Goal: Check status: Check status

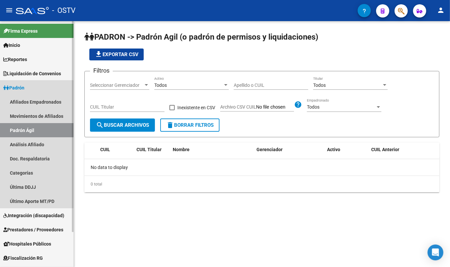
click at [24, 86] on span "Padrón" at bounding box center [13, 87] width 21 height 7
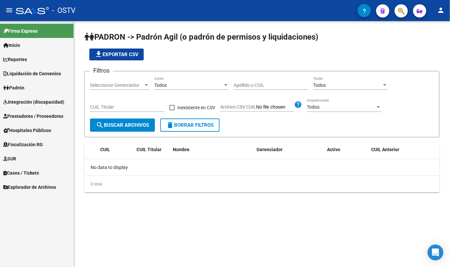
click at [26, 113] on span "Prestadores / Proveedores" at bounding box center [33, 115] width 60 height 7
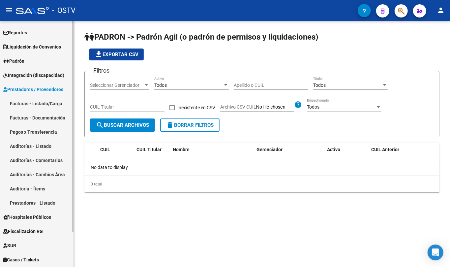
scroll to position [40, 0]
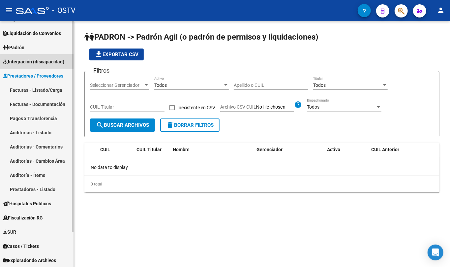
click at [48, 67] on link "Integración (discapacidad)" at bounding box center [37, 61] width 74 height 14
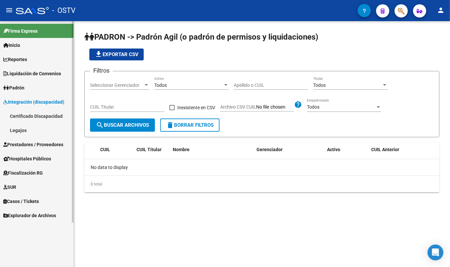
scroll to position [0, 0]
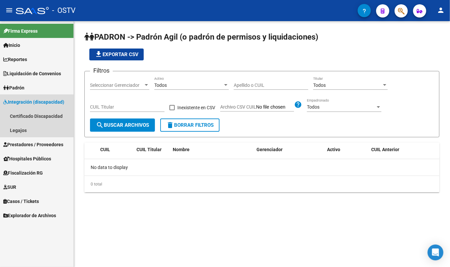
click at [38, 106] on link "Integración (discapacidad)" at bounding box center [37, 102] width 74 height 14
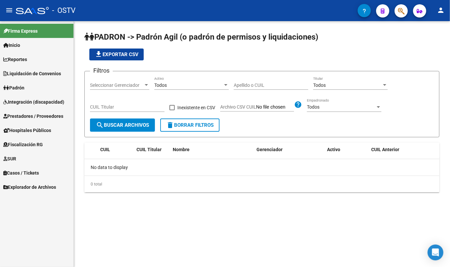
click at [34, 90] on link "Padrón" at bounding box center [37, 87] width 74 height 14
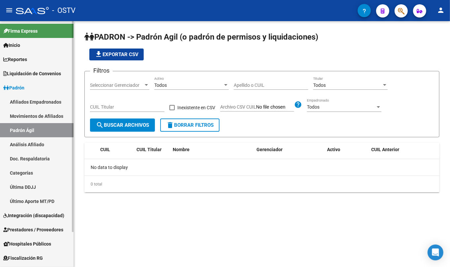
click at [34, 89] on link "Padrón" at bounding box center [37, 87] width 74 height 14
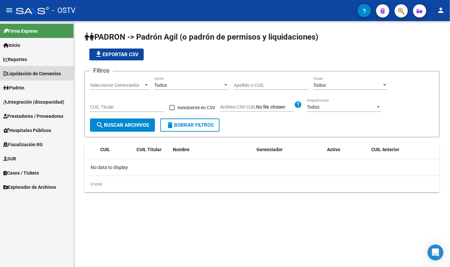
click at [29, 70] on span "Liquidación de Convenios" at bounding box center [32, 73] width 58 height 7
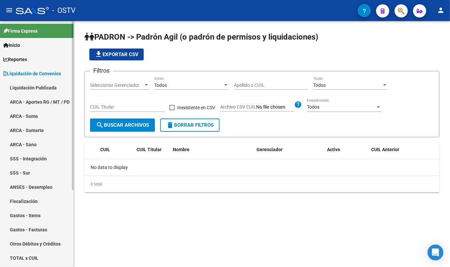
click at [32, 87] on link "Liquidación Publicada" at bounding box center [37, 87] width 74 height 14
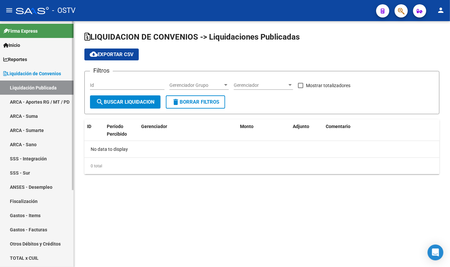
checkbox input "true"
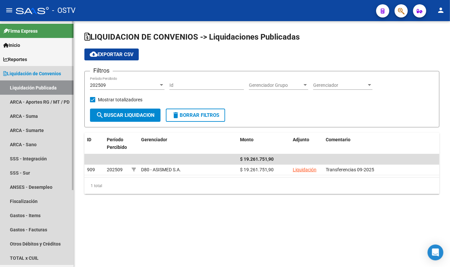
click at [32, 87] on link "Liquidación Publicada" at bounding box center [37, 87] width 74 height 14
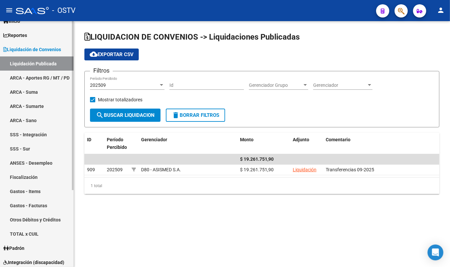
scroll to position [44, 0]
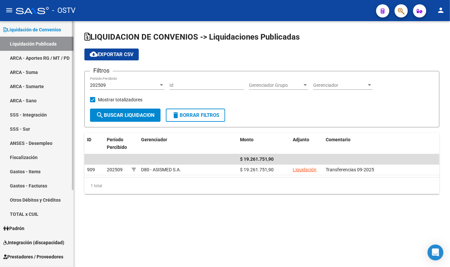
click at [30, 44] on link "Liquidación Publicada" at bounding box center [37, 44] width 74 height 14
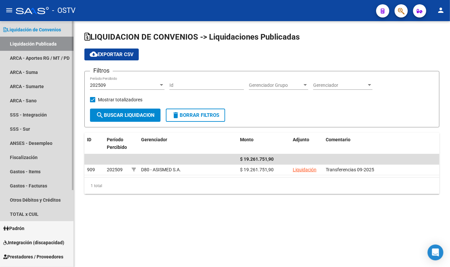
click at [24, 25] on link "Liquidación de Convenios" at bounding box center [37, 29] width 74 height 14
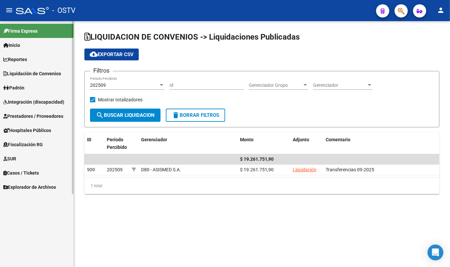
scroll to position [0, 0]
click at [32, 115] on span "Prestadores / Proveedores" at bounding box center [33, 115] width 60 height 7
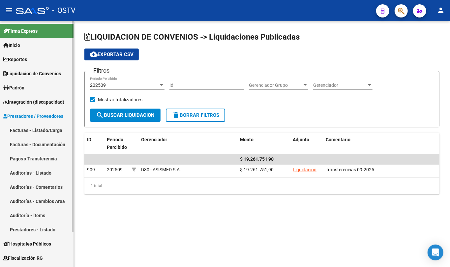
click at [39, 153] on link "Pagos x Transferencia" at bounding box center [37, 158] width 74 height 14
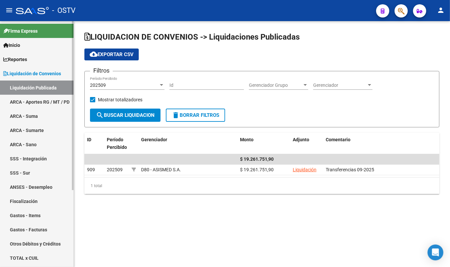
click at [50, 71] on span "Liquidación de Convenios" at bounding box center [32, 73] width 58 height 7
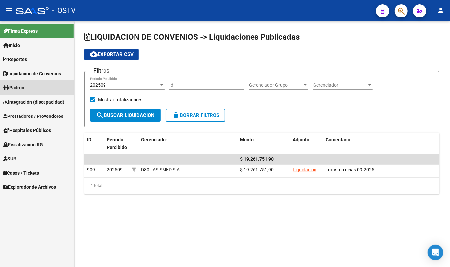
click at [37, 85] on link "Padrón" at bounding box center [37, 87] width 74 height 14
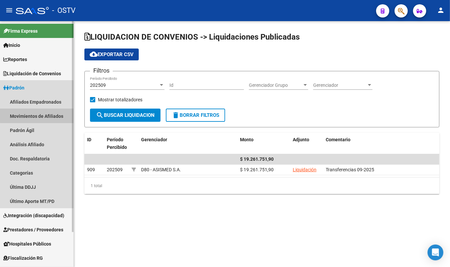
click at [47, 115] on link "Movimientos de Afiliados" at bounding box center [37, 116] width 74 height 14
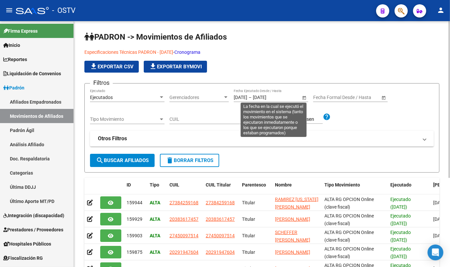
click at [305, 96] on span "Open calendar" at bounding box center [304, 98] width 16 height 16
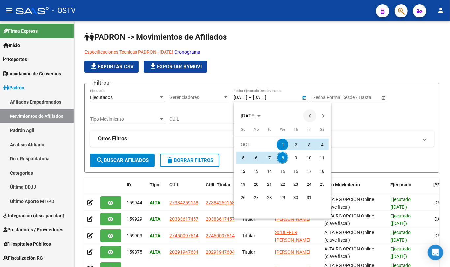
click at [313, 119] on span "Previous month" at bounding box center [309, 115] width 13 height 13
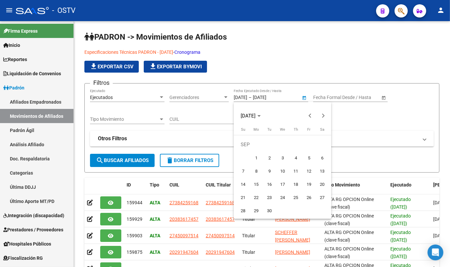
click at [253, 154] on span "1" at bounding box center [256, 158] width 12 height 12
type input "01/09/2025"
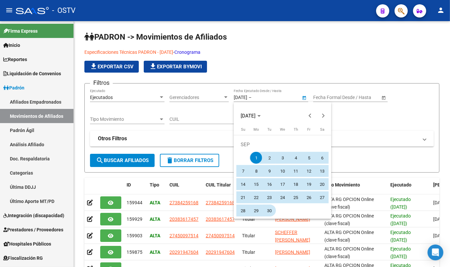
click at [269, 210] on span "30" at bounding box center [269, 210] width 12 height 12
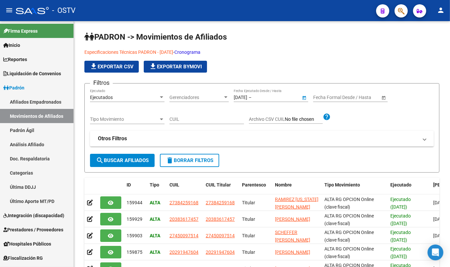
type input "30/09/2025"
click at [152, 122] on span "Tipo Movimiento" at bounding box center [124, 119] width 69 height 6
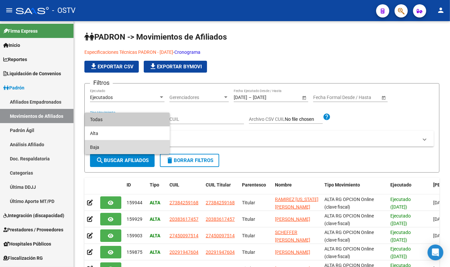
click at [119, 144] on span "Baja" at bounding box center [127, 147] width 75 height 14
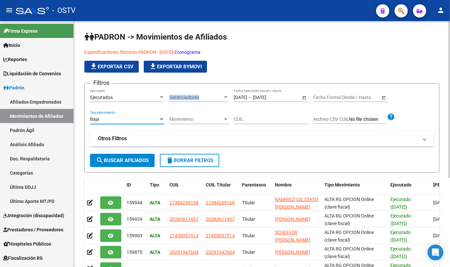
click at [185, 102] on div "Gerenciadores Gerenciadores" at bounding box center [198, 98] width 59 height 19
click at [190, 96] on span "Gerenciadores" at bounding box center [195, 98] width 53 height 6
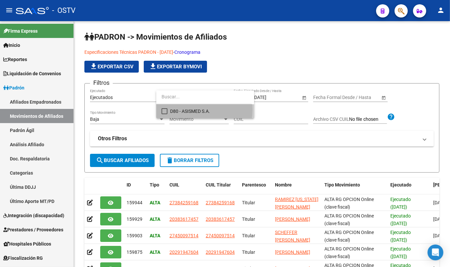
click at [194, 109] on span "D80 - ASISMED S.A." at bounding box center [209, 111] width 79 height 14
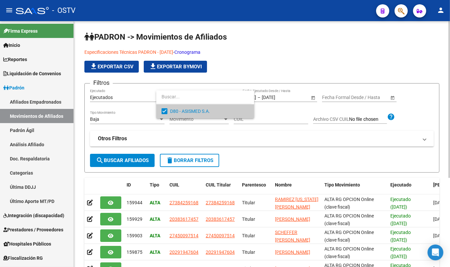
click at [132, 159] on div at bounding box center [225, 133] width 450 height 267
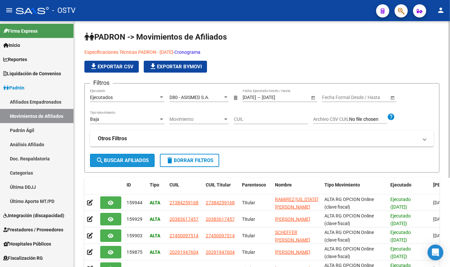
click at [131, 160] on span "search Buscar Afiliados" at bounding box center [122, 160] width 53 height 6
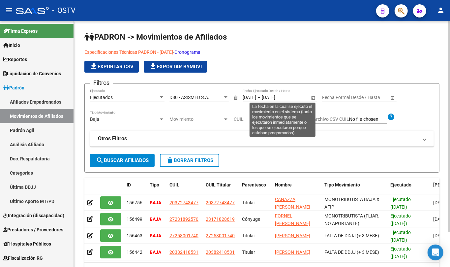
click at [314, 96] on span "Open calendar" at bounding box center [313, 98] width 16 height 16
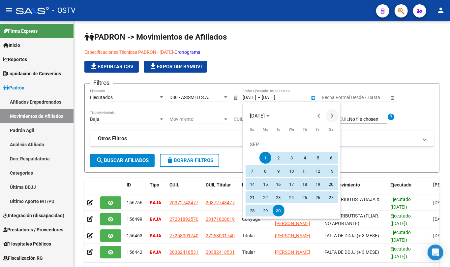
drag, startPoint x: 336, startPoint y: 115, endPoint x: 330, endPoint y: 119, distance: 6.8
click at [336, 115] on span "Next month" at bounding box center [332, 115] width 13 height 13
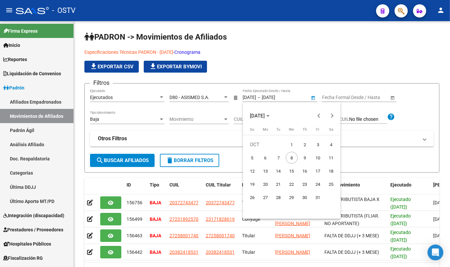
click at [289, 145] on span "1" at bounding box center [292, 144] width 12 height 12
type input "01/10/2025"
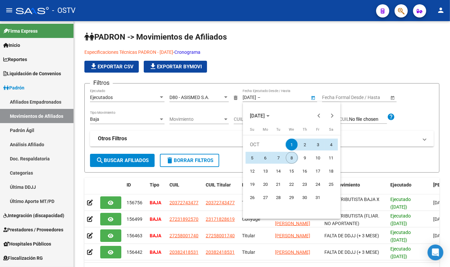
click at [293, 163] on span "8" at bounding box center [292, 158] width 12 height 12
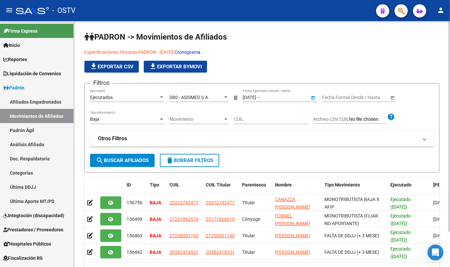
type input "08/10/2025"
click at [143, 163] on span "search Buscar Afiliados" at bounding box center [122, 160] width 53 height 6
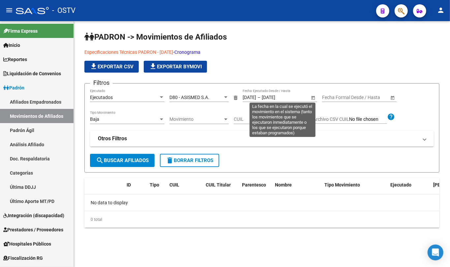
click at [313, 96] on span "Open calendar" at bounding box center [313, 98] width 16 height 16
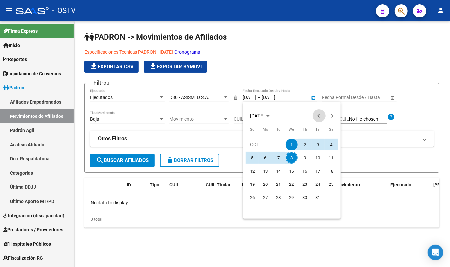
click at [319, 115] on button "Previous month" at bounding box center [319, 115] width 13 height 13
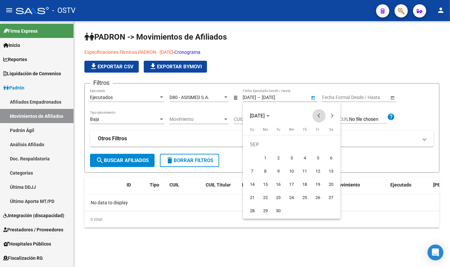
click at [317, 119] on span "Previous month" at bounding box center [319, 115] width 13 height 13
click at [319, 151] on button "8" at bounding box center [318, 157] width 13 height 13
type input "08/08/2025"
click at [318, 147] on span "1" at bounding box center [318, 144] width 12 height 12
type input "01/08/2025"
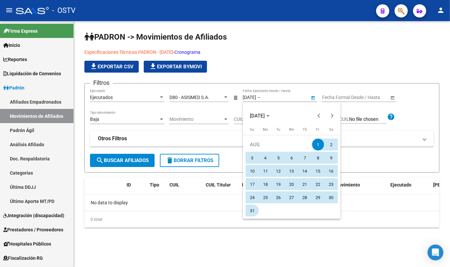
click at [253, 207] on span "31" at bounding box center [252, 210] width 12 height 12
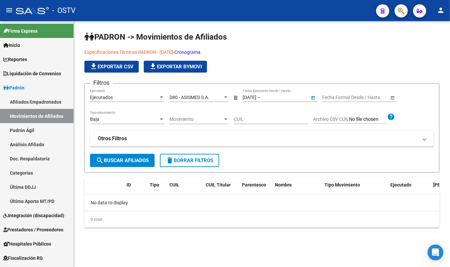
type input "31/08/2025"
click at [141, 157] on span "search Buscar Afiliados" at bounding box center [122, 160] width 53 height 6
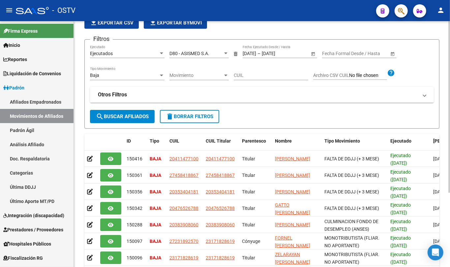
scroll to position [88, 0]
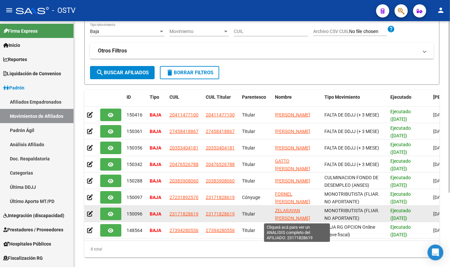
click at [293, 211] on span "ZELARAYAN ARTURO CEFERINO" at bounding box center [292, 214] width 35 height 13
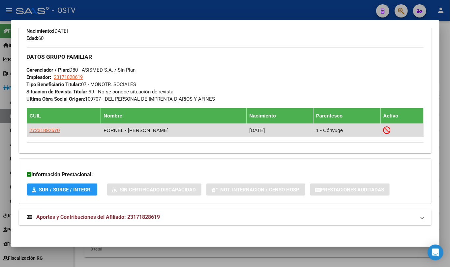
scroll to position [305, 0]
